Goal: Find specific page/section: Find specific page/section

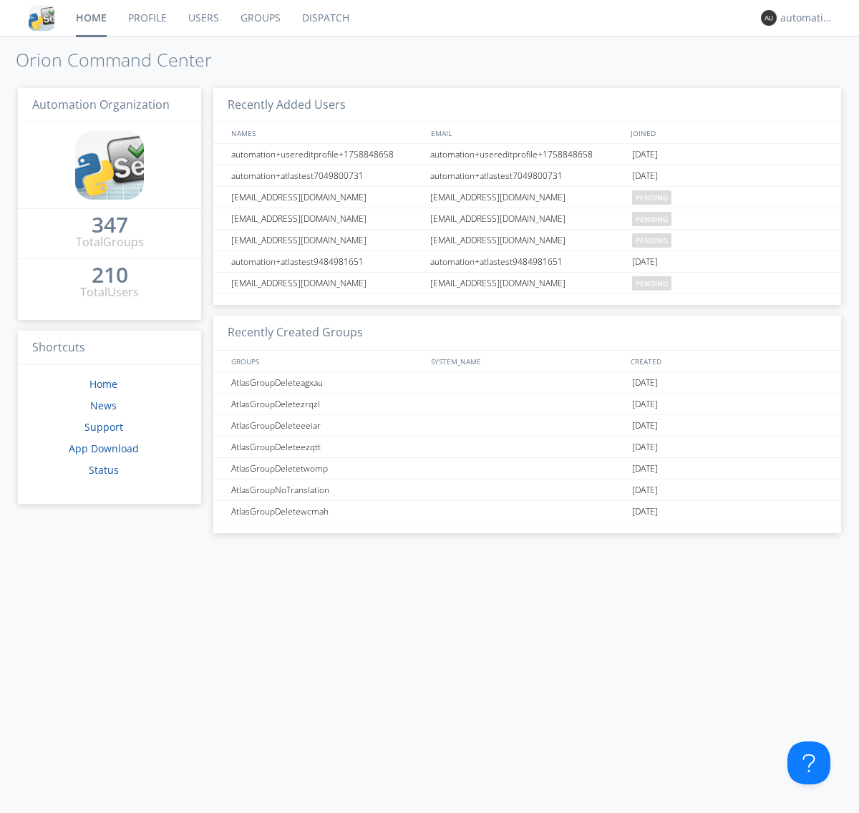
click at [324, 18] on link "Dispatch" at bounding box center [325, 18] width 69 height 36
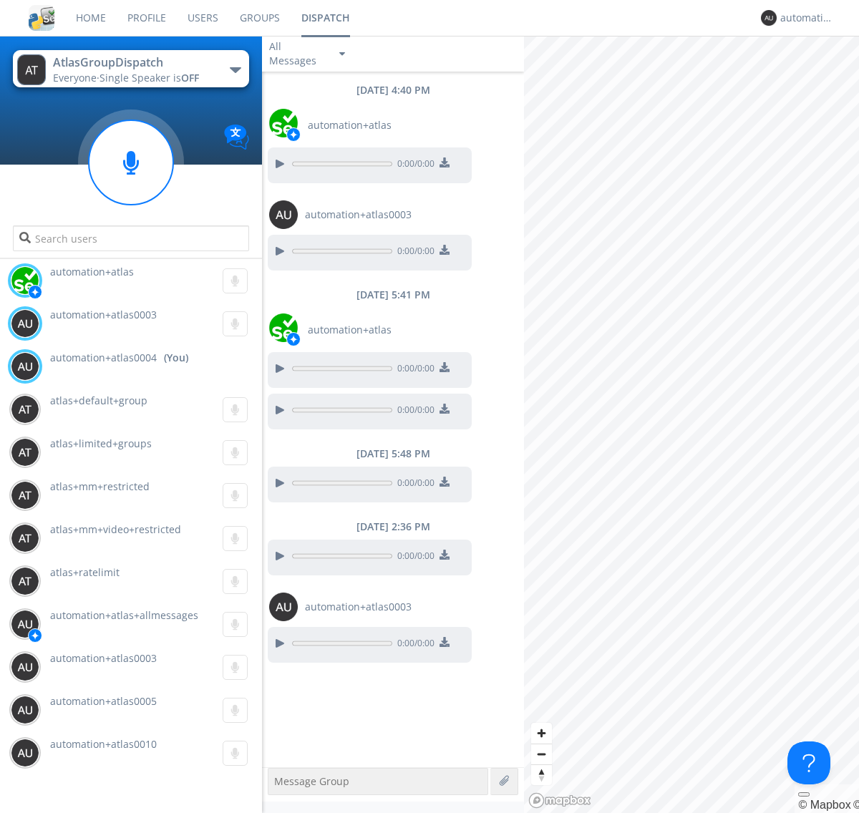
click at [235, 69] on div "button" at bounding box center [235, 70] width 11 height 6
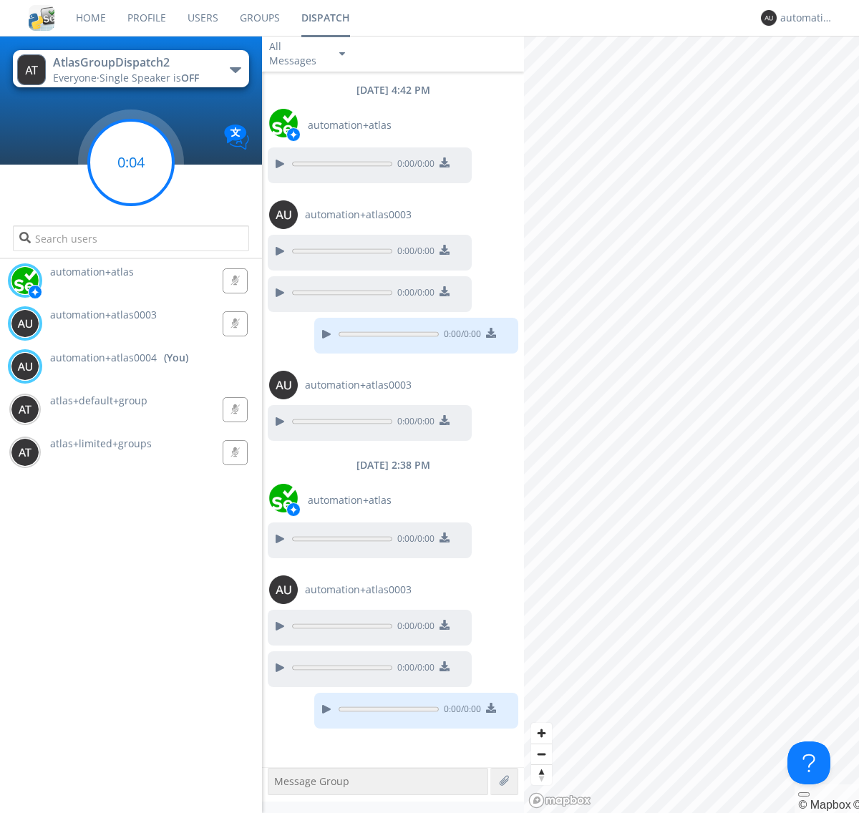
click at [131, 162] on g at bounding box center [131, 162] width 84 height 84
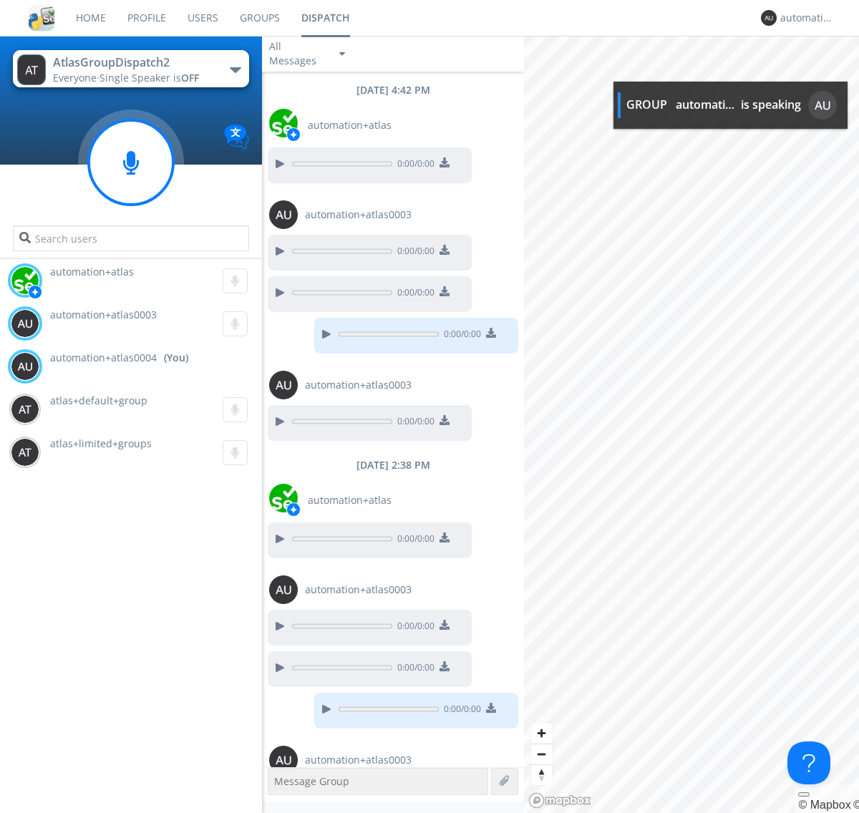
scroll to position [54, 0]
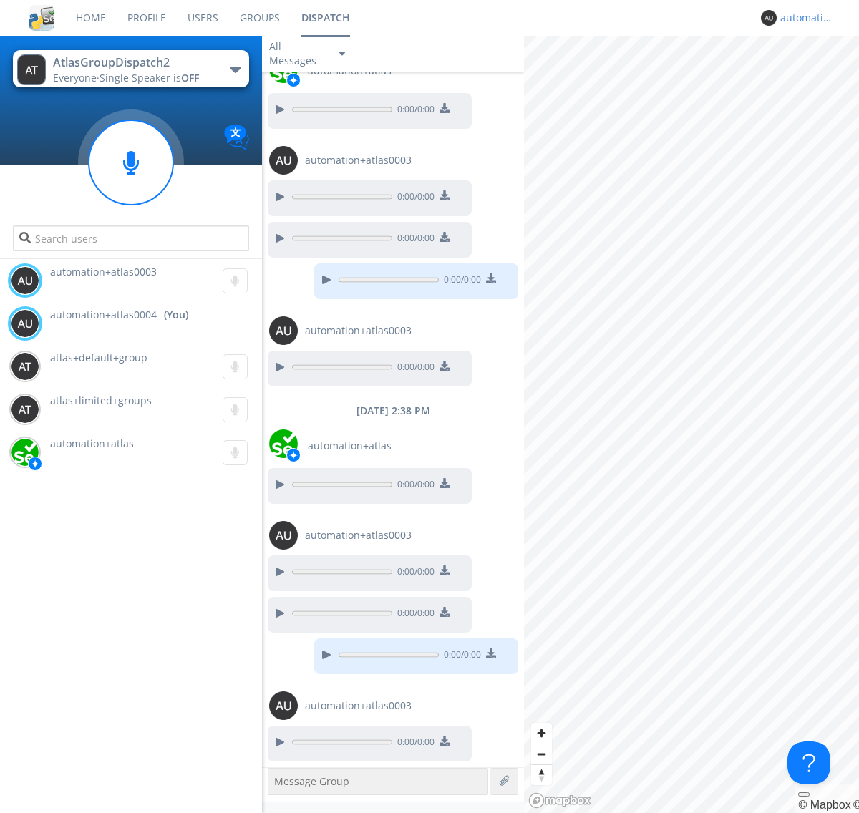
click at [803, 18] on div "automation+atlas0004" at bounding box center [807, 18] width 54 height 14
